Goal: Ask a question: Seek information or help from site administrators or community

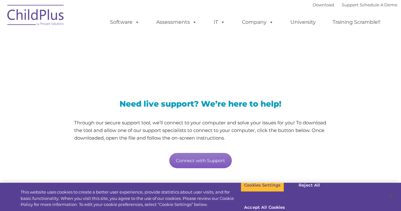
click at [200, 158] on link "Connect with Support" at bounding box center [200, 160] width 62 height 15
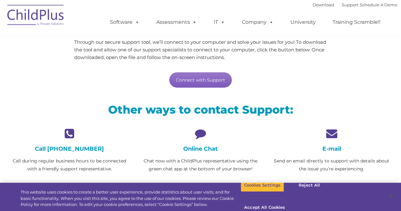
scroll to position [263, 0]
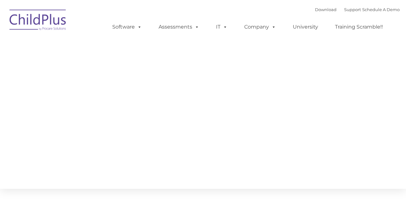
type input ""
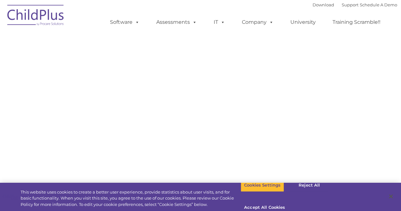
select select "MEDIUM"
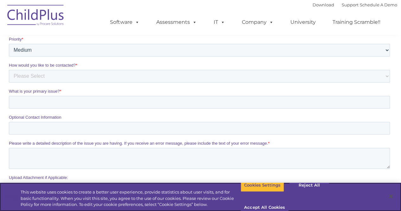
scroll to position [254, 0]
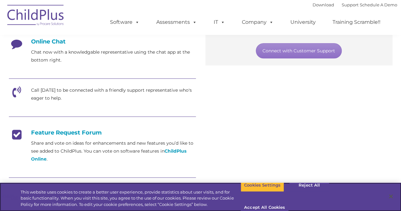
scroll to position [177, 0]
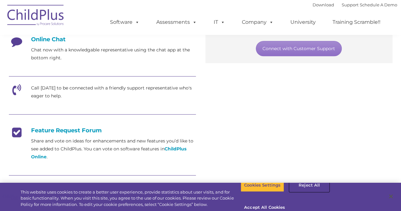
click at [304, 192] on button "Reject All" at bounding box center [309, 185] width 40 height 13
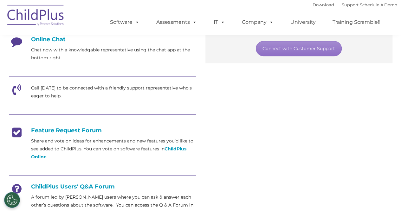
click at [19, 42] on icon at bounding box center [17, 44] width 16 height 16
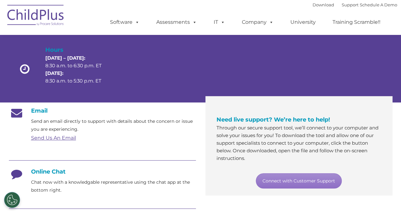
scroll to position [46, 0]
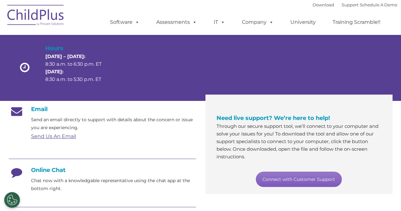
click at [272, 177] on link "Connect with Customer Support" at bounding box center [299, 179] width 86 height 15
click at [320, 108] on div "Need live support? We’re here to help! Through our secure support tool, we’ll c…" at bounding box center [299, 146] width 174 height 94
click at [25, 28] on img at bounding box center [35, 16] width 63 height 32
click at [344, 6] on link "Support" at bounding box center [350, 4] width 17 height 5
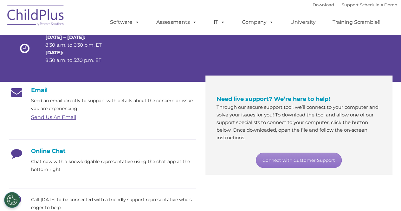
scroll to position [0, 0]
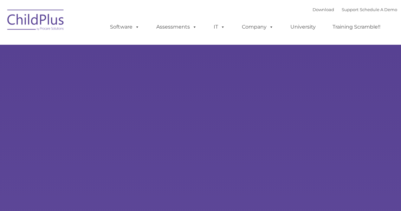
type input ""
select select "MEDIUM"
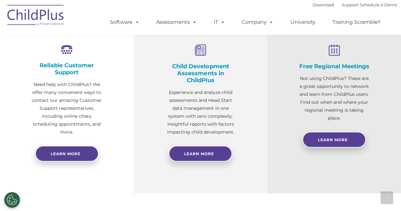
scroll to position [241, 0]
click at [386, 194] on div at bounding box center [386, 197] width 13 height 13
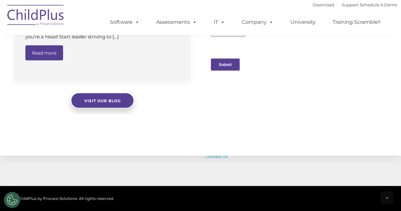
scroll to position [721, 0]
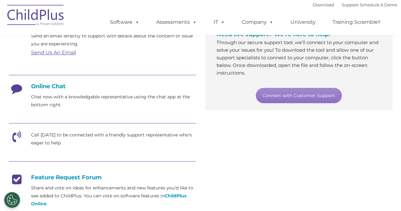
scroll to position [130, 0]
click at [394, 198] on div "Email Send an email directly to support with details about the concern or issue…" at bounding box center [200, 144] width 393 height 255
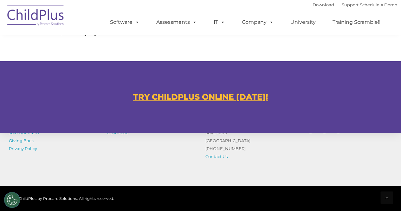
scroll to position [413, 0]
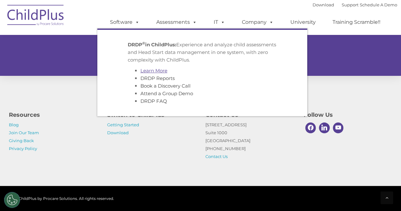
click at [157, 69] on link "Learn More" at bounding box center [153, 71] width 27 height 6
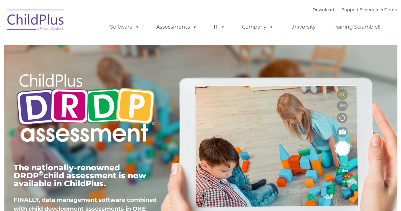
type input ""
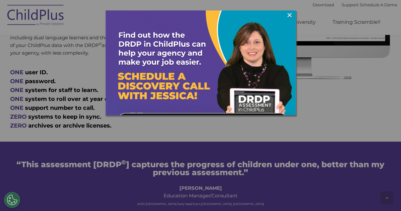
scroll to position [370, 0]
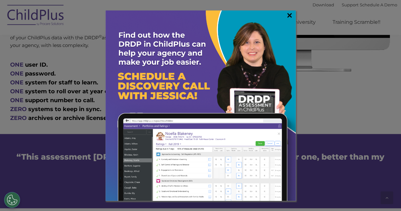
click at [288, 16] on link "×" at bounding box center [289, 15] width 7 height 6
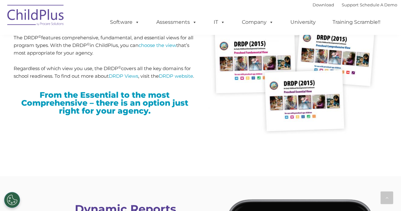
scroll to position [1636, 0]
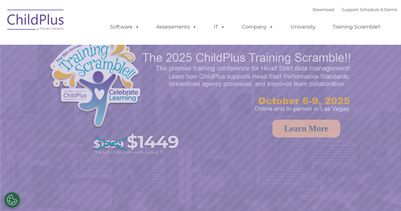
select select "MEDIUM"
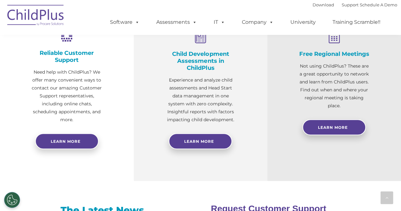
scroll to position [228, 0]
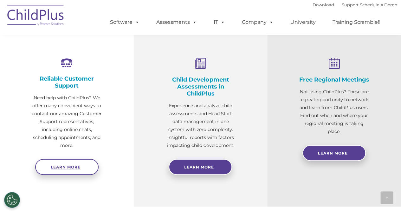
click at [69, 162] on link "Learn more" at bounding box center [66, 167] width 63 height 16
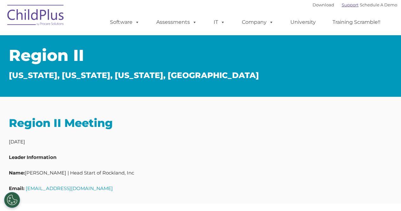
click at [347, 4] on link "Support" at bounding box center [350, 4] width 17 height 5
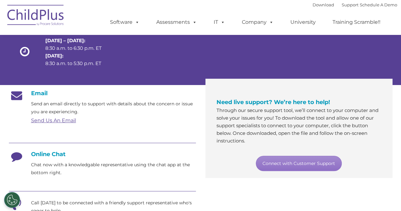
scroll to position [65, 0]
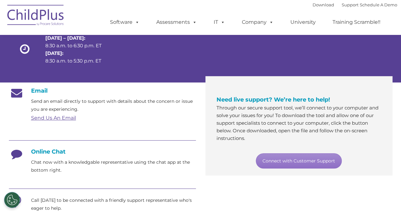
click at [60, 118] on link "Send Us An Email" at bounding box center [53, 118] width 45 height 6
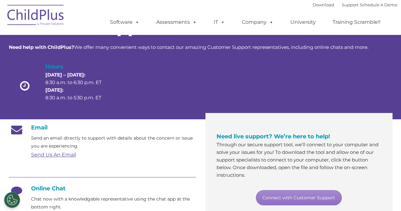
scroll to position [0, 0]
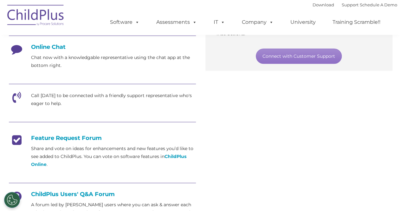
scroll to position [170, 0]
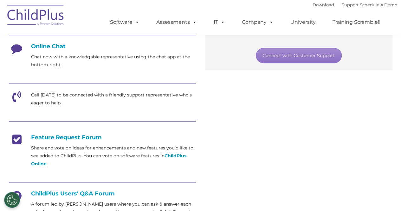
click at [45, 49] on h4 "Online Chat" at bounding box center [102, 46] width 187 height 7
click at [24, 50] on icon at bounding box center [17, 51] width 16 height 16
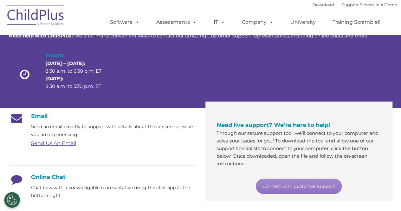
scroll to position [0, 0]
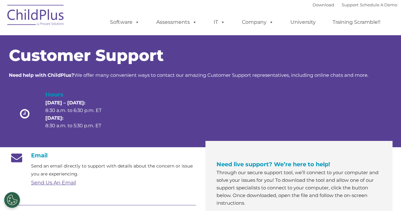
click at [55, 180] on link "Send Us An Email" at bounding box center [53, 182] width 45 height 6
